Goal: Book appointment/travel/reservation

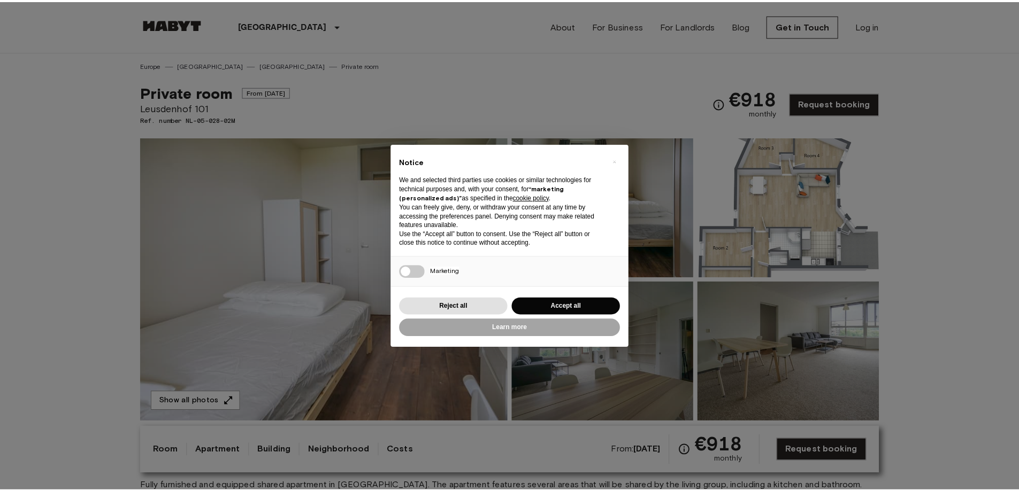
scroll to position [214, 0]
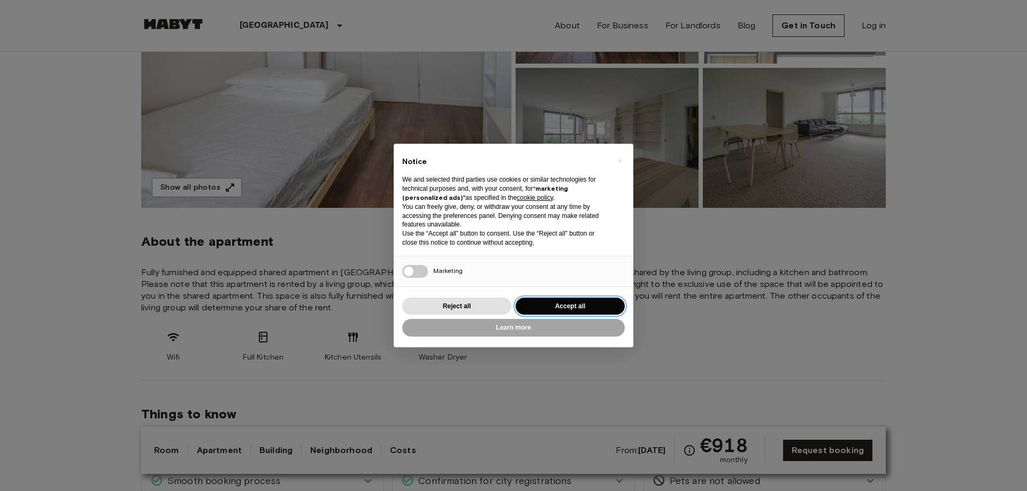
click at [550, 301] on button "Accept all" at bounding box center [569, 307] width 109 height 18
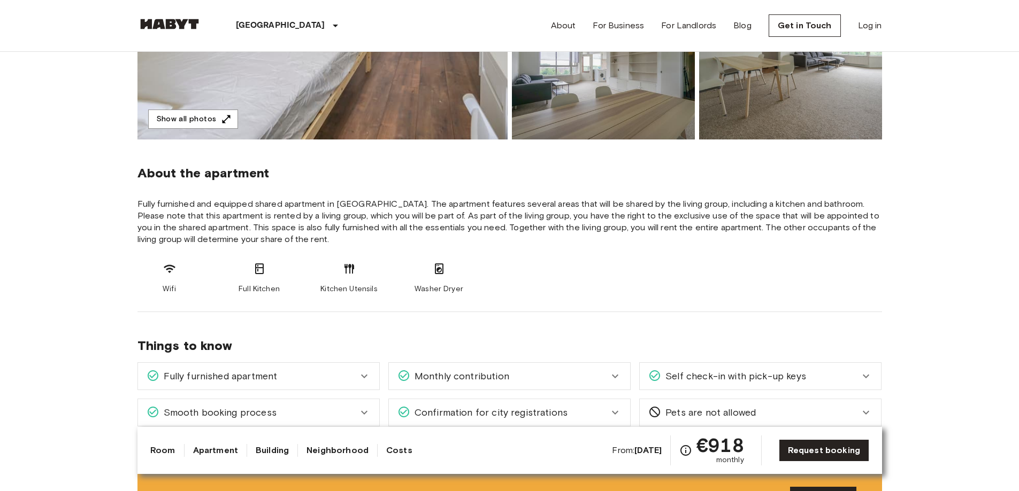
scroll to position [374, 0]
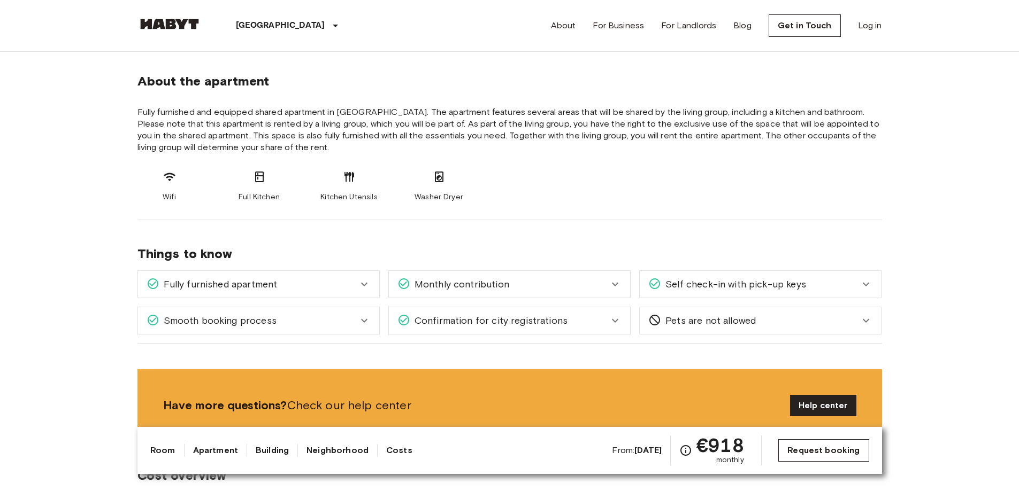
click at [828, 445] on link "Request booking" at bounding box center [823, 451] width 90 height 22
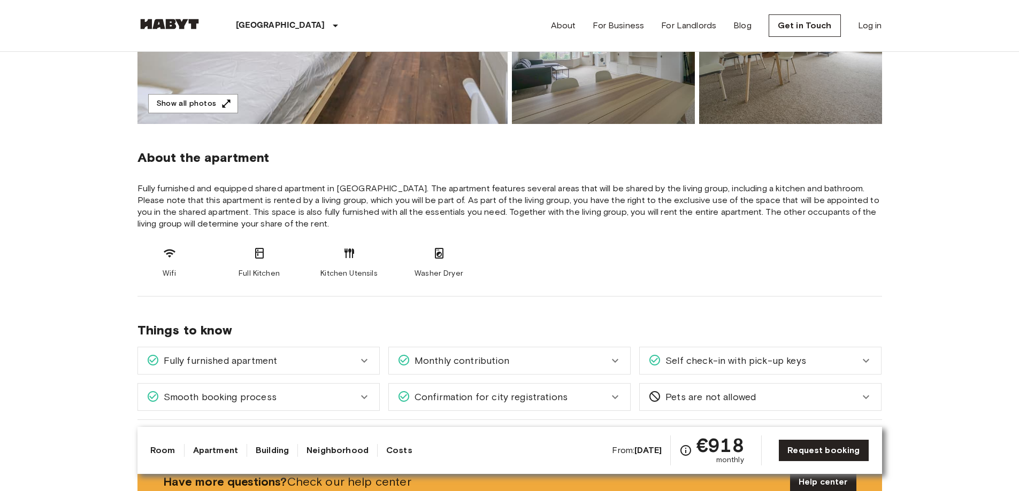
scroll to position [162, 0]
